Goal: Information Seeking & Learning: Check status

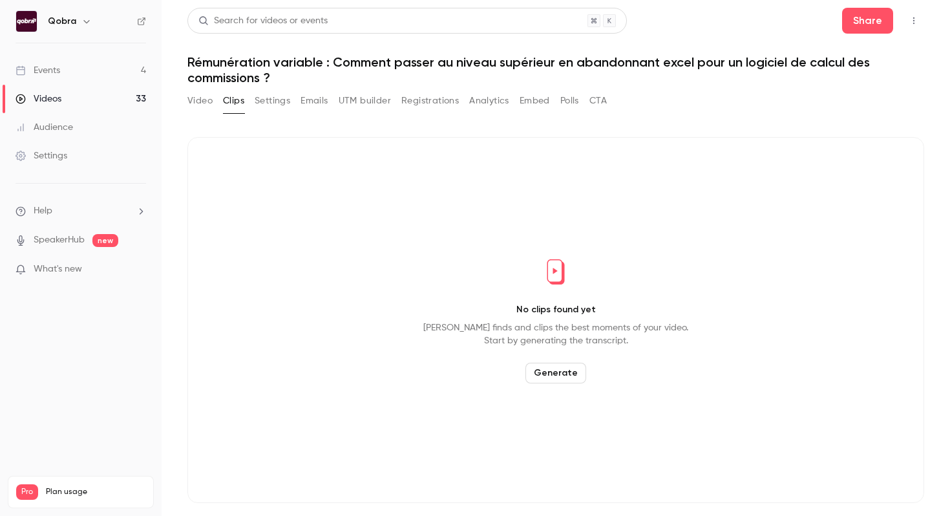
click at [85, 72] on link "Events 4" at bounding box center [81, 70] width 162 height 28
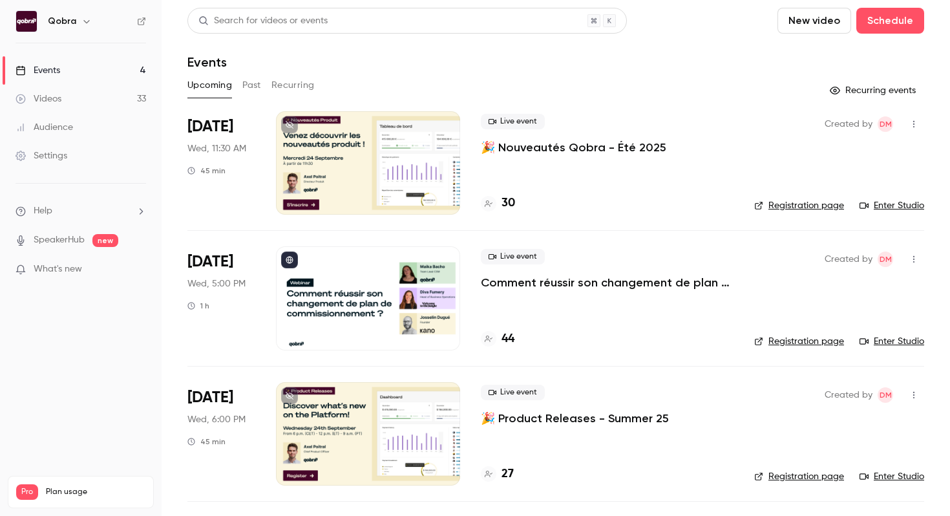
scroll to position [128, 0]
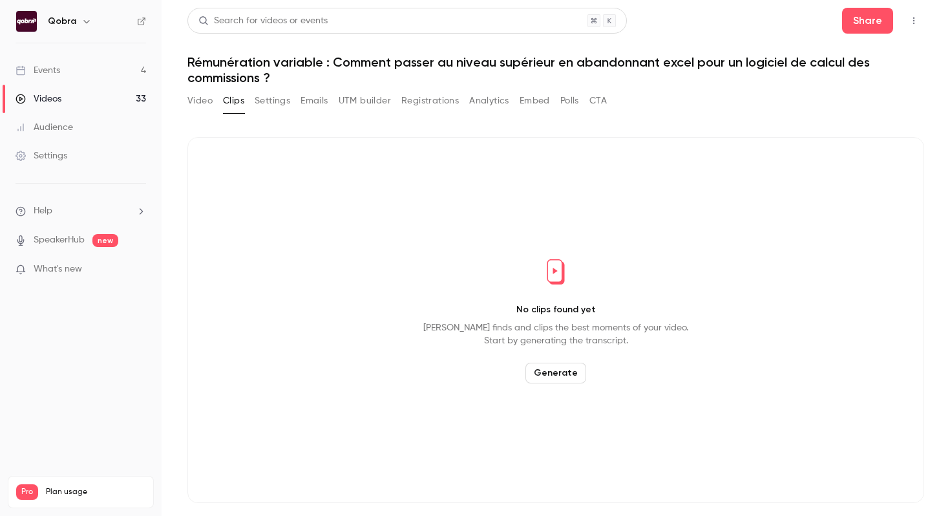
click at [143, 76] on link "Events 4" at bounding box center [81, 70] width 162 height 28
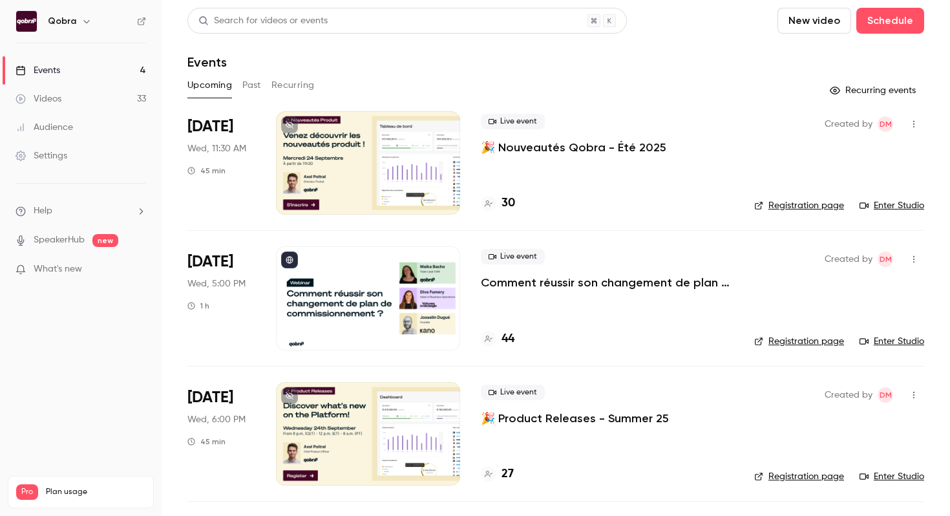
scroll to position [128, 0]
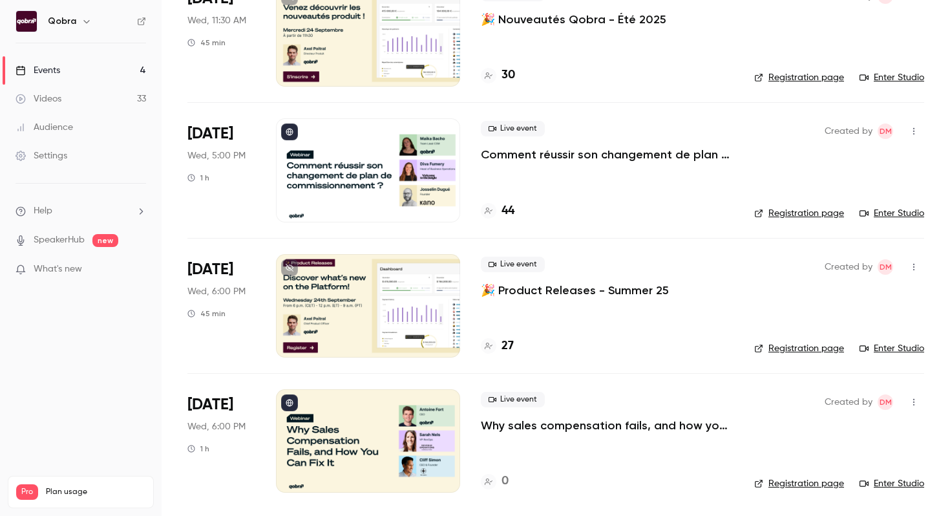
click at [532, 429] on p "Why sales compensation fails, and how you can fix it" at bounding box center [607, 425] width 253 height 16
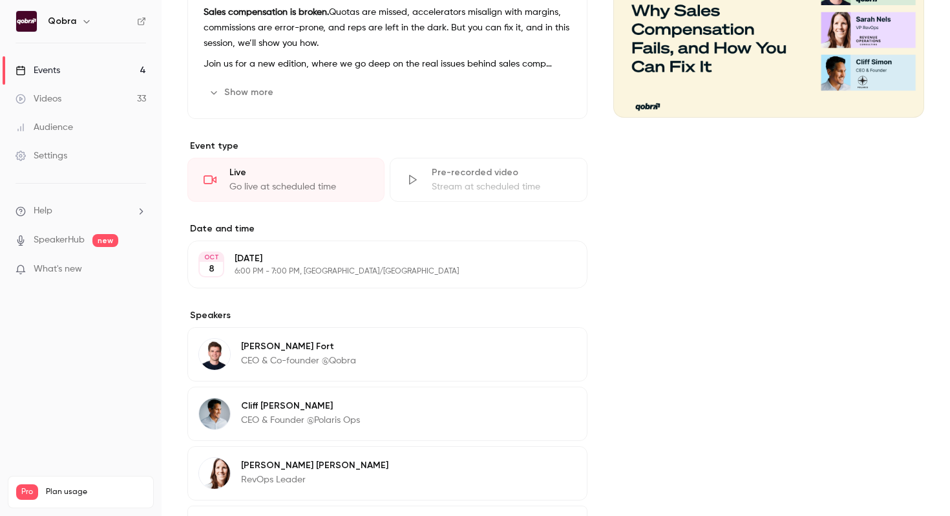
scroll to position [313, 0]
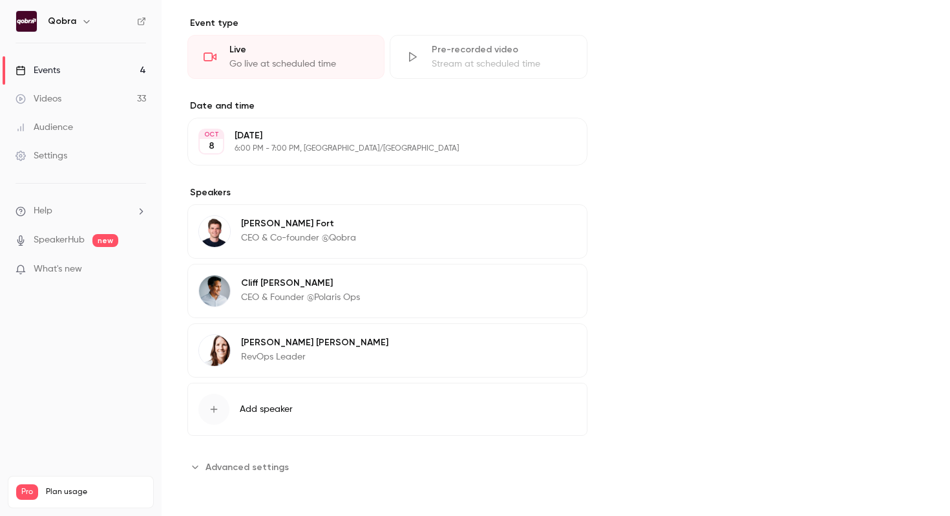
click at [268, 461] on span "Advanced settings" at bounding box center [246, 467] width 83 height 14
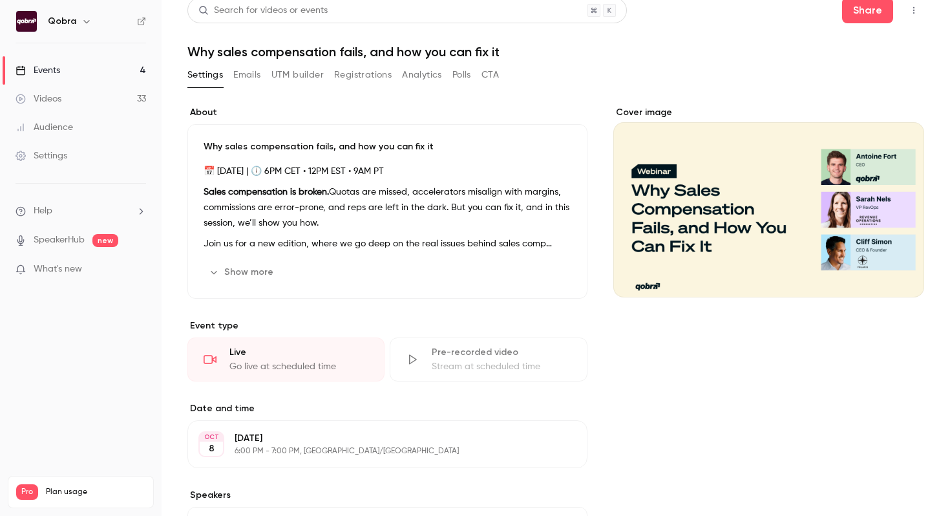
scroll to position [0, 0]
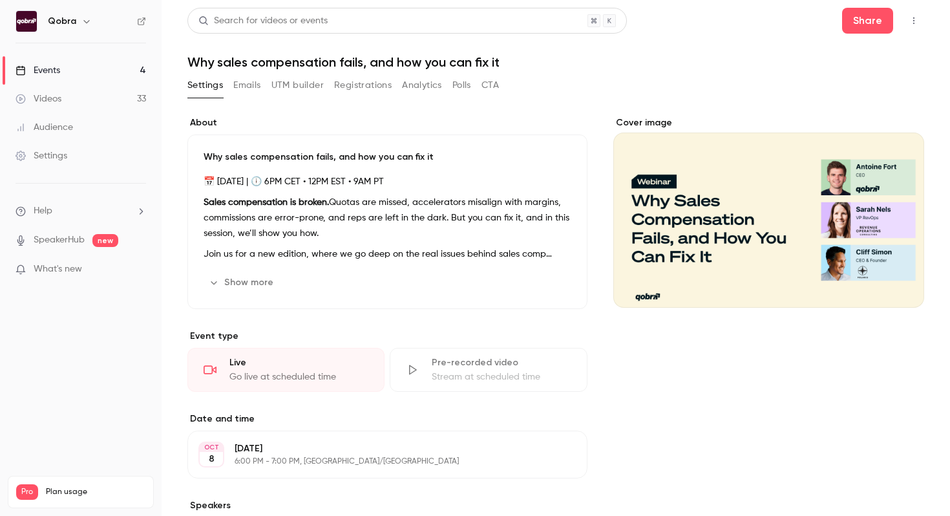
click at [260, 87] on button "Emails" at bounding box center [246, 85] width 27 height 21
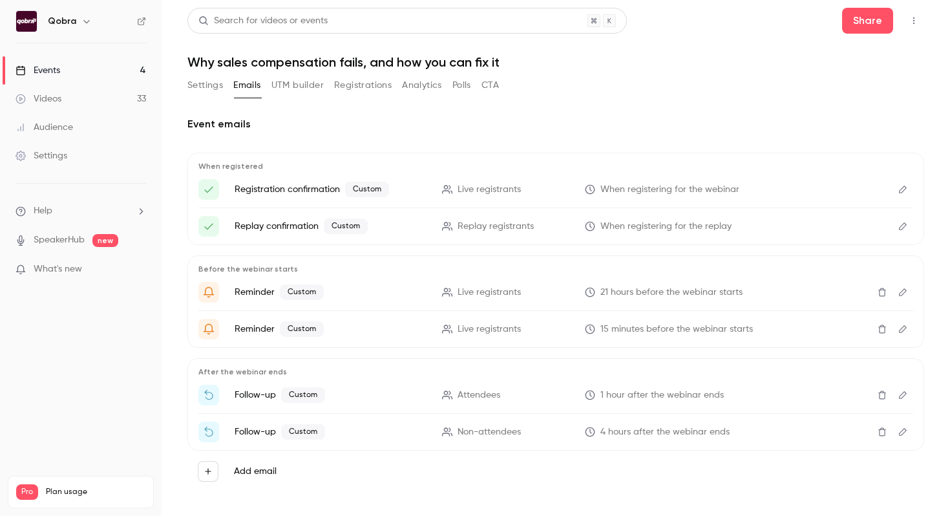
click at [288, 91] on button "UTM builder" at bounding box center [297, 85] width 52 height 21
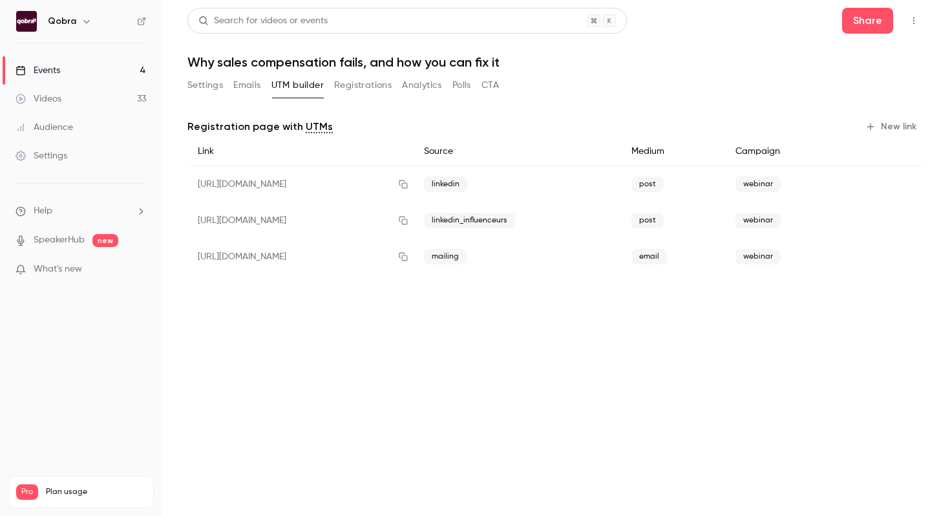
click at [372, 87] on button "Registrations" at bounding box center [363, 85] width 58 height 21
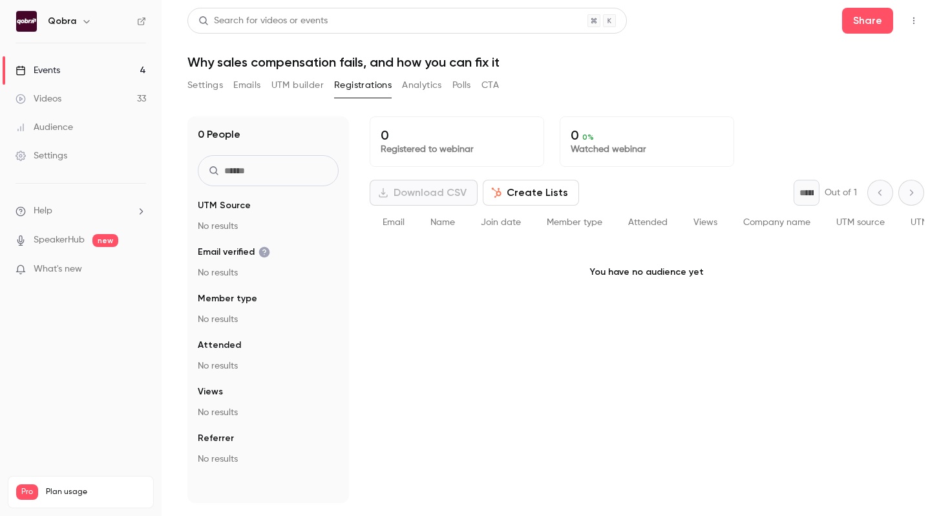
click at [423, 89] on button "Analytics" at bounding box center [422, 85] width 40 height 21
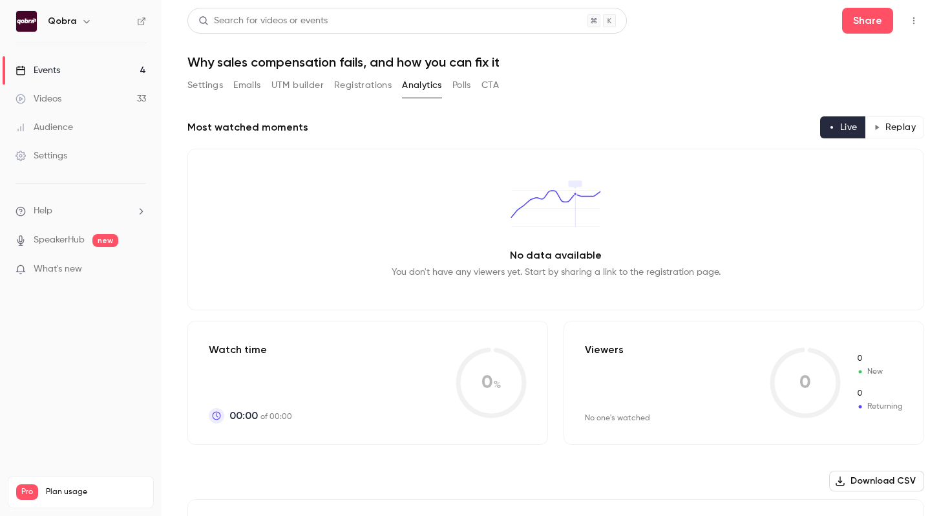
click at [463, 89] on button "Polls" at bounding box center [461, 85] width 19 height 21
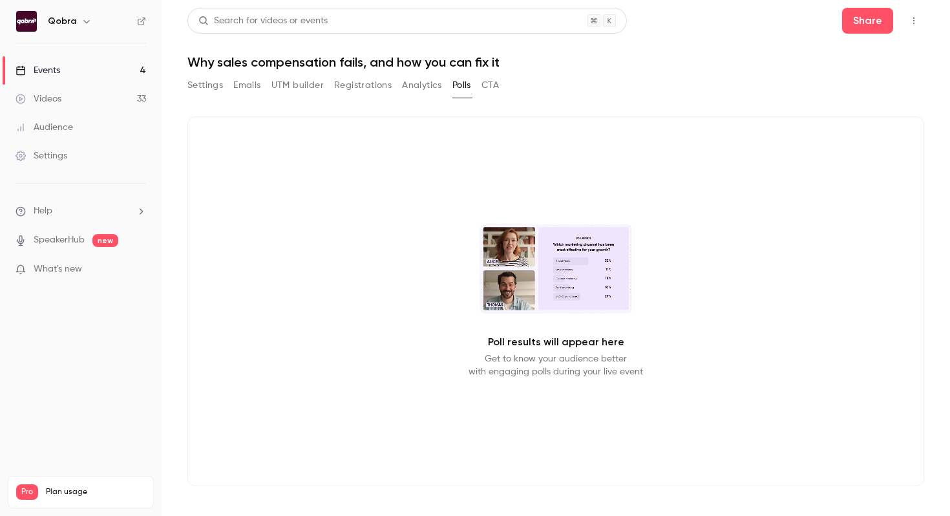
click at [492, 87] on button "CTA" at bounding box center [489, 85] width 17 height 21
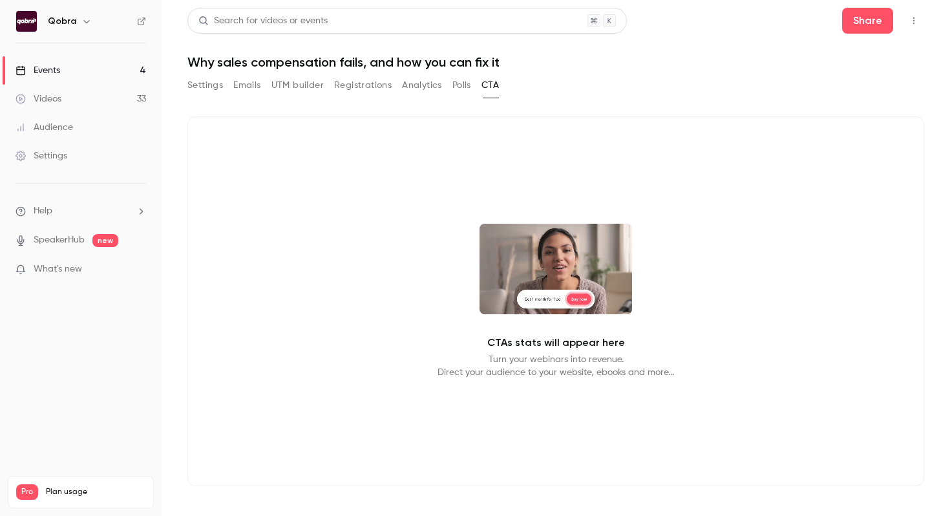
click at [215, 89] on button "Settings" at bounding box center [205, 85] width 36 height 21
click at [89, 74] on link "Events 4" at bounding box center [81, 70] width 162 height 28
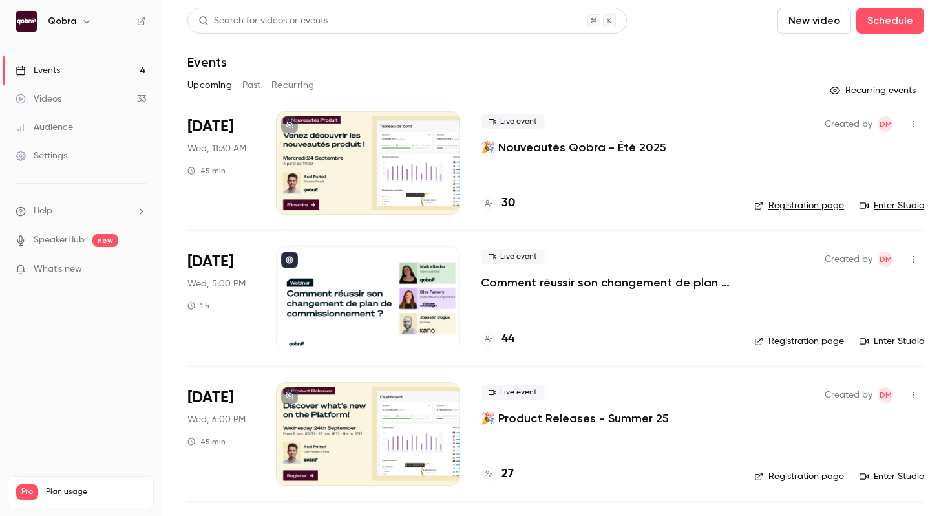
click at [507, 338] on h4 "44" at bounding box center [507, 338] width 13 height 17
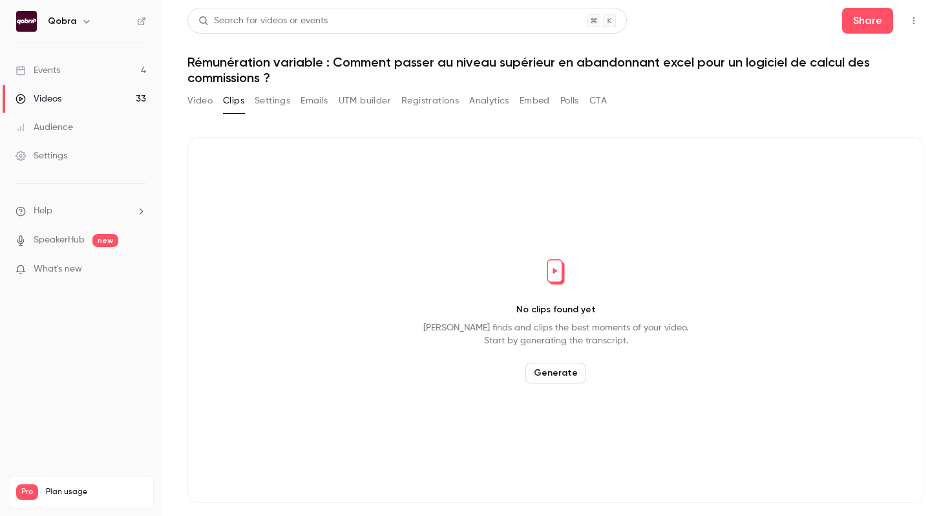
click at [103, 79] on link "Events 4" at bounding box center [81, 70] width 162 height 28
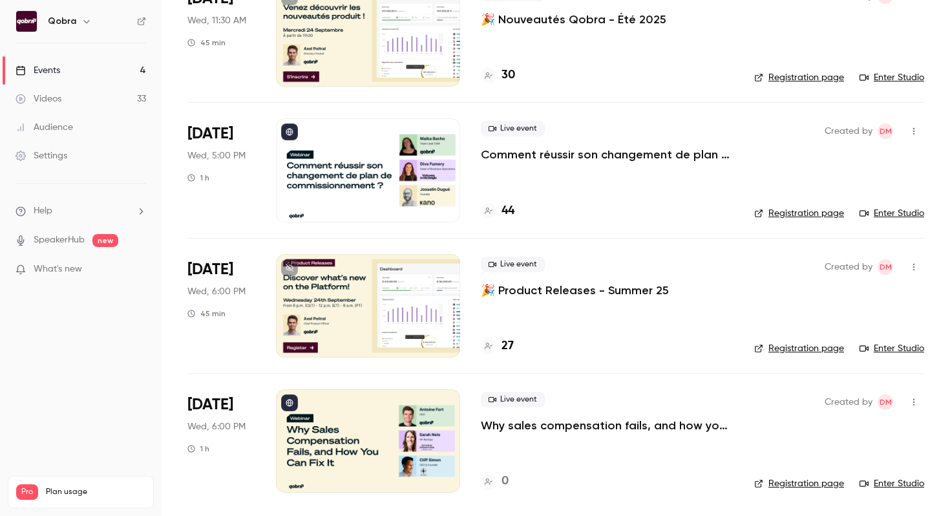
scroll to position [127, 0]
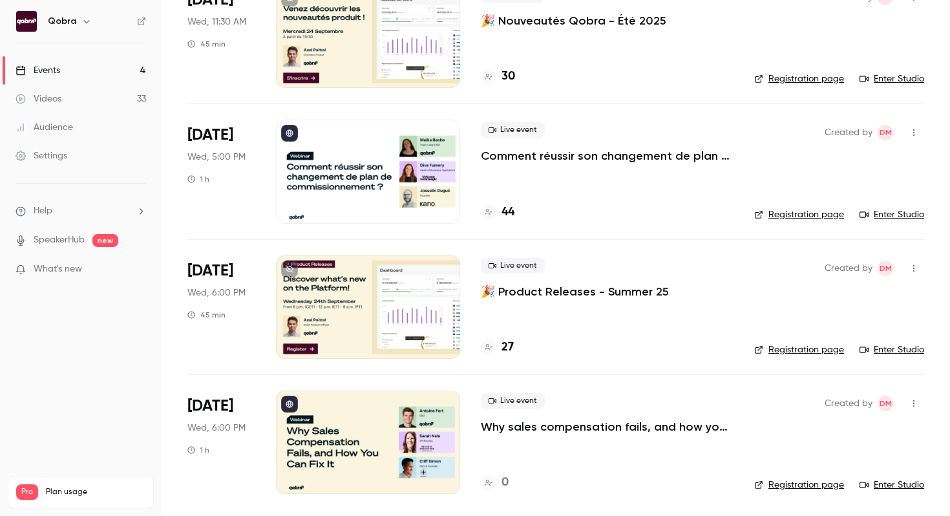
click at [506, 208] on h4 "44" at bounding box center [507, 212] width 13 height 17
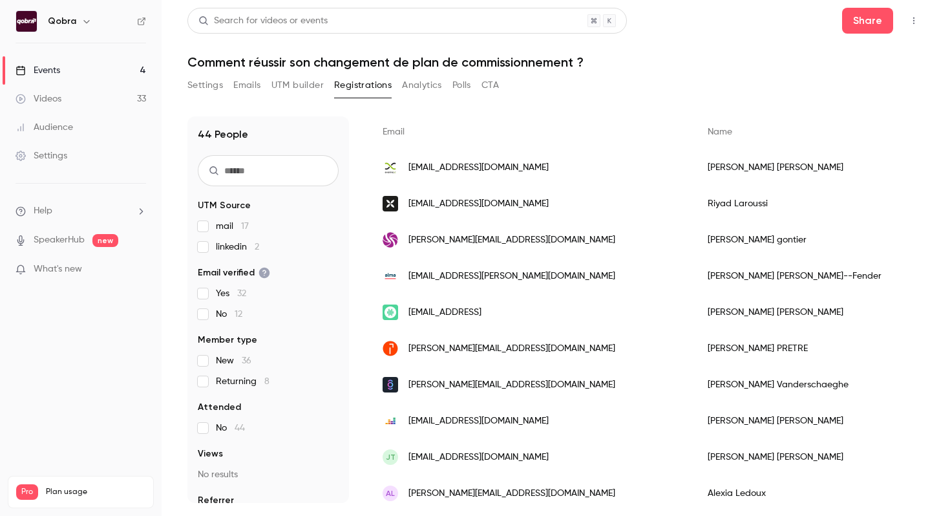
scroll to position [0, 3]
drag, startPoint x: 668, startPoint y: 204, endPoint x: 595, endPoint y: 204, distance: 72.4
click at [693, 204] on div "Riyad Laroussi" at bounding box center [808, 203] width 230 height 36
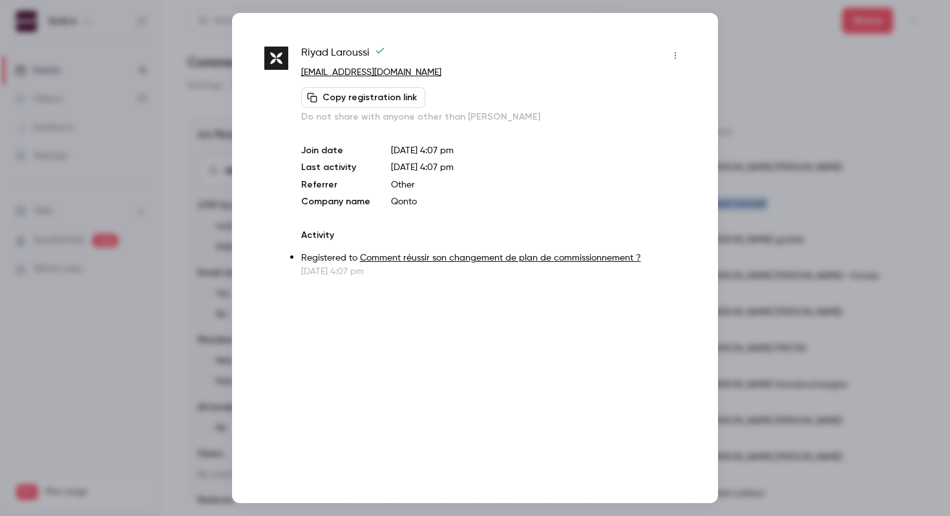
copy div "Riyad Laroussi"
click at [322, 58] on span "Riyad Laroussi" at bounding box center [343, 55] width 84 height 21
copy div "Riyad Laroussi"
